Goal: Use online tool/utility

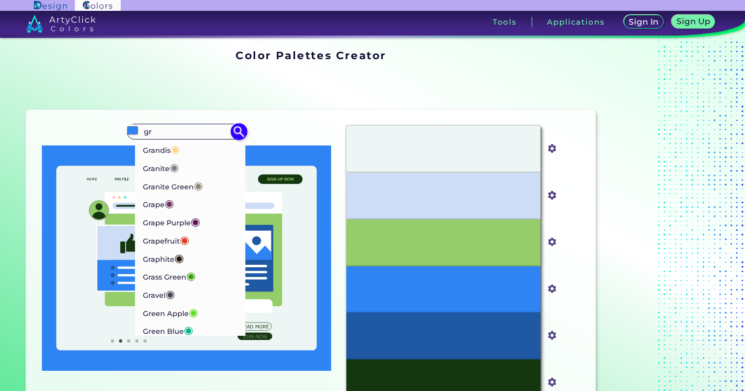
type input "g"
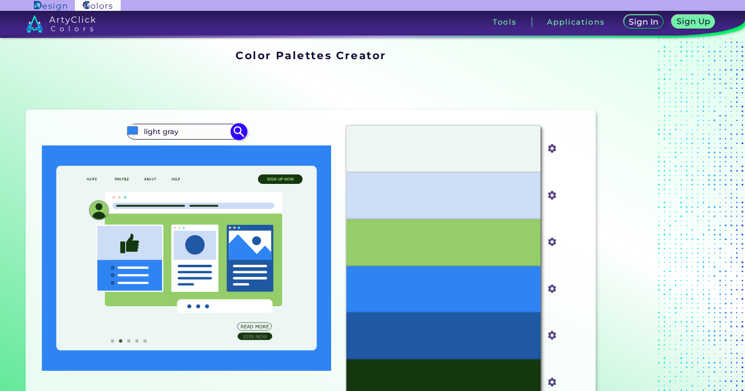
type input "light gray"
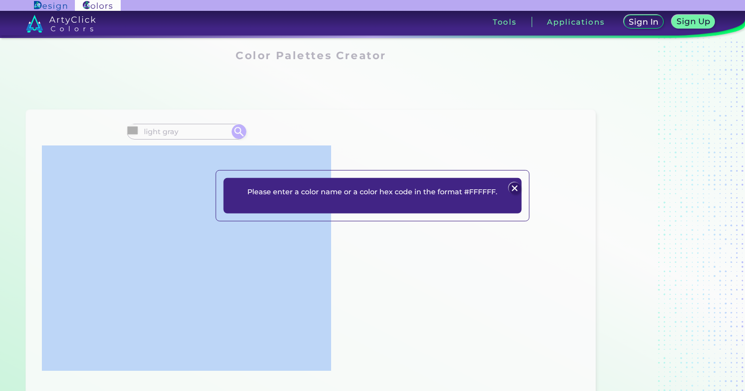
click at [481, 188] on p "Please enter a color name or a color hex code in the format #FFFFFF." at bounding box center [372, 191] width 250 height 12
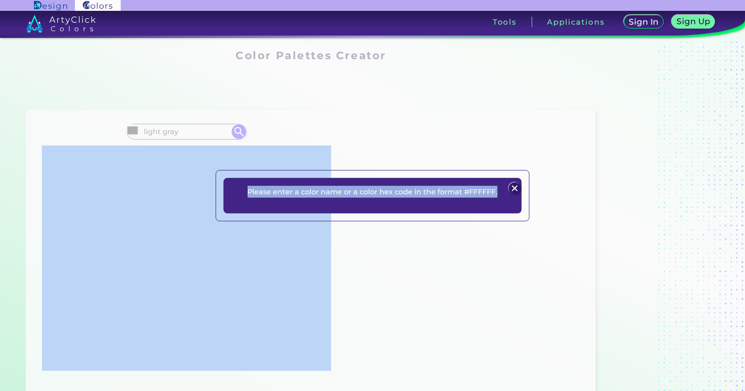
click at [481, 188] on p "Please enter a color name or a color hex code in the format #FFFFFF." at bounding box center [372, 191] width 250 height 12
click at [516, 186] on img at bounding box center [515, 188] width 12 height 12
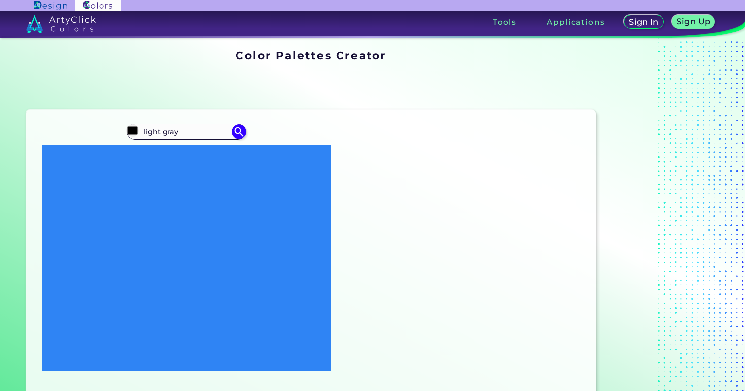
click at [218, 151] on icon at bounding box center [186, 257] width 289 height 225
click at [133, 125] on input "#000000" at bounding box center [132, 130] width 12 height 12
type input "#f0f4ff"
type input "#F0F4FF"
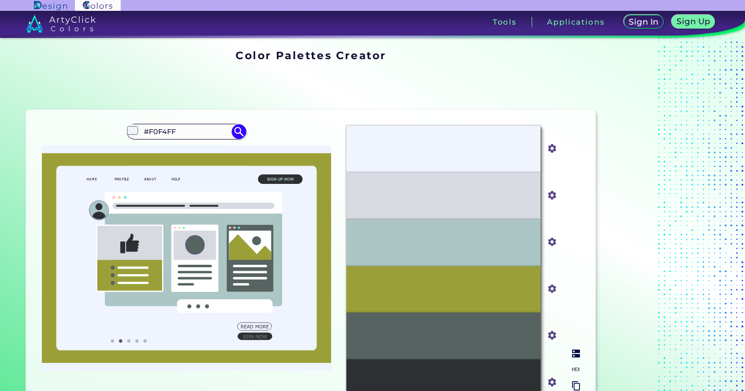
click at [449, 147] on p "#F0F4FF" at bounding box center [443, 149] width 31 height 11
click at [192, 137] on input "#F0F4FF" at bounding box center [187, 131] width 92 height 13
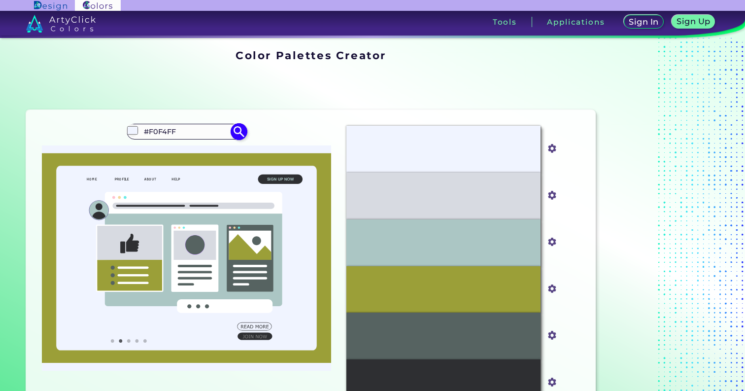
click at [192, 137] on input "#F0F4FF" at bounding box center [187, 131] width 92 height 13
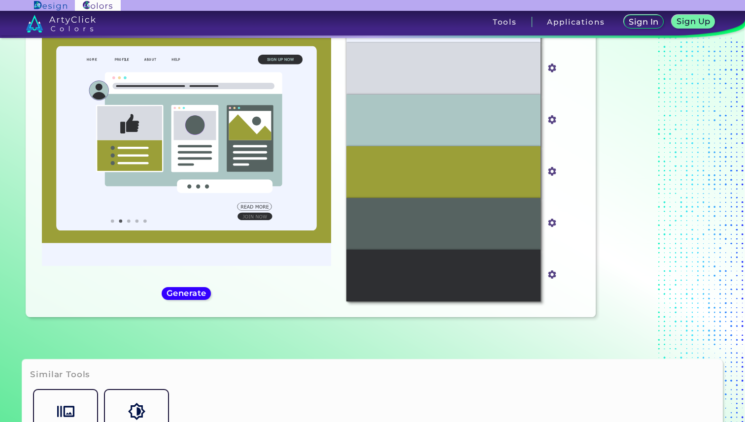
scroll to position [44, 0]
